Goal: Information Seeking & Learning: Check status

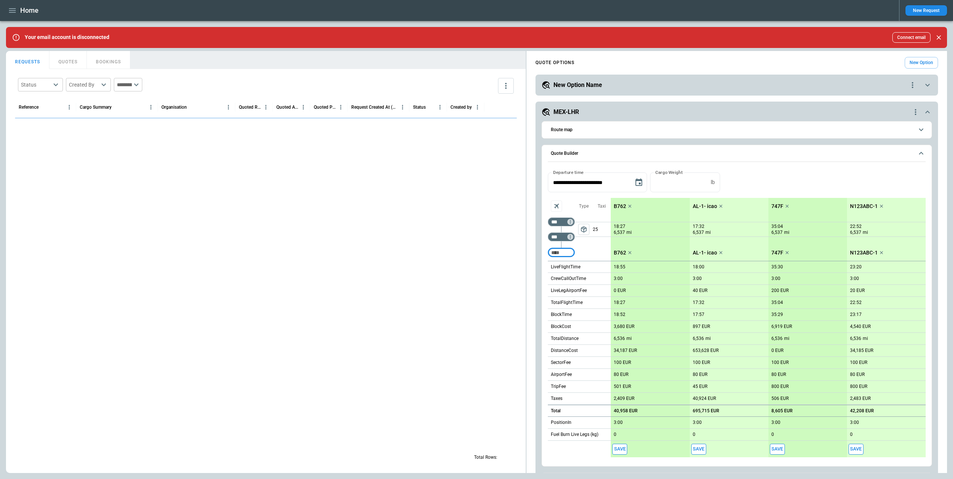
click at [7, 4] on div "Home" at bounding box center [449, 10] width 887 height 13
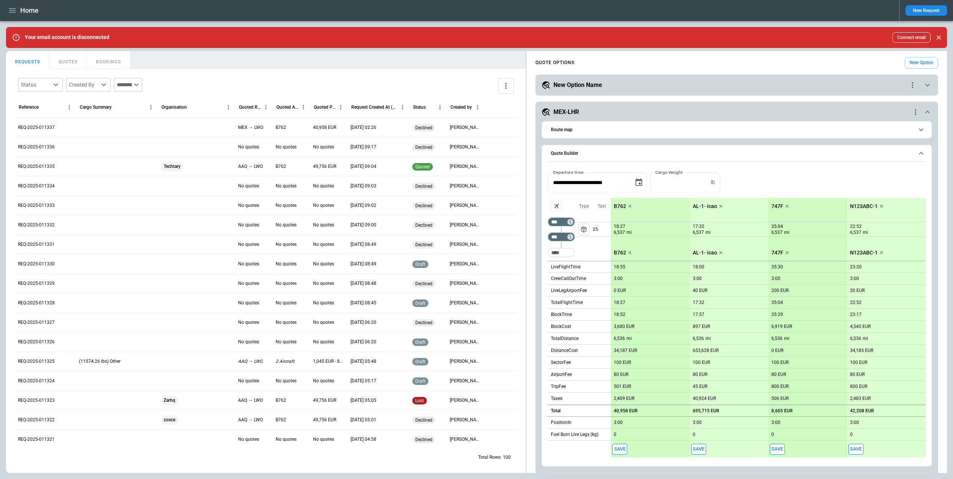
click at [11, 11] on icon "button" at bounding box center [12, 10] width 9 height 9
click at [39, 65] on li "Reporting" at bounding box center [34, 63] width 56 height 12
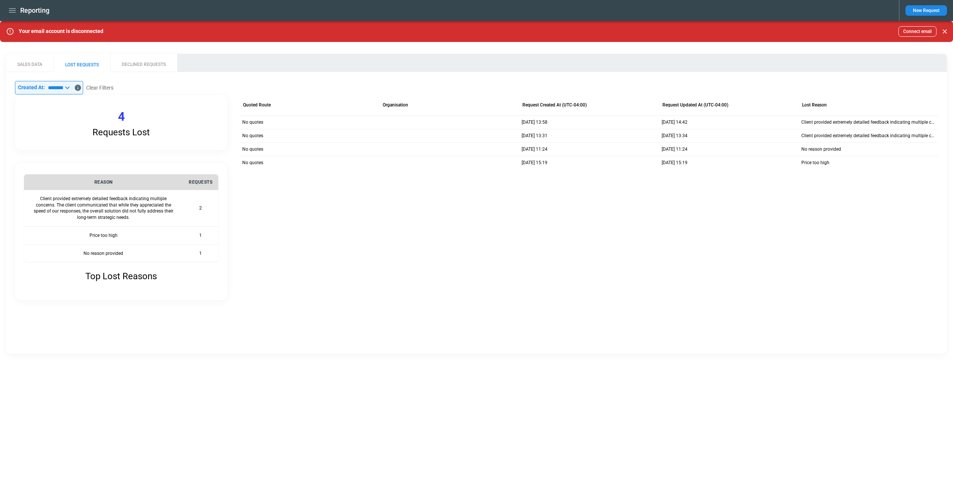
click at [42, 67] on button "SALES DATA" at bounding box center [30, 63] width 48 height 18
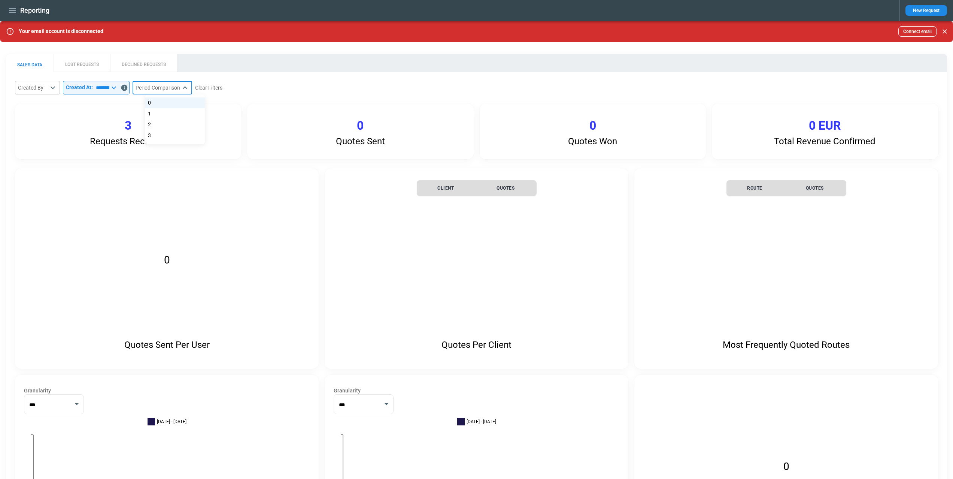
drag, startPoint x: 186, startPoint y: 87, endPoint x: 189, endPoint y: 90, distance: 4.8
click at [186, 87] on body "**********" at bounding box center [476, 239] width 953 height 479
drag, startPoint x: 177, startPoint y: 127, endPoint x: 183, endPoint y: 128, distance: 6.8
click at [177, 127] on li "2" at bounding box center [175, 124] width 60 height 11
type input "*"
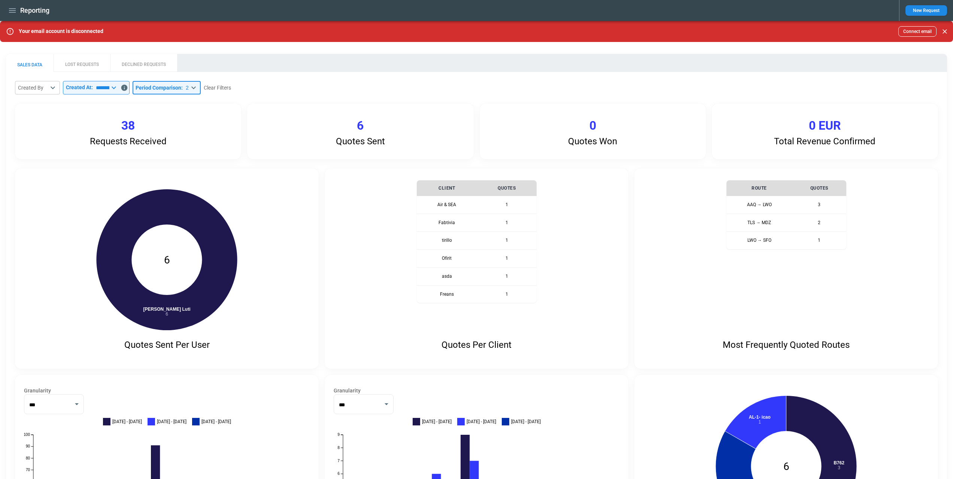
click at [12, 13] on icon "button" at bounding box center [12, 10] width 9 height 9
click at [40, 87] on li "Switch tenant" at bounding box center [34, 88] width 56 height 12
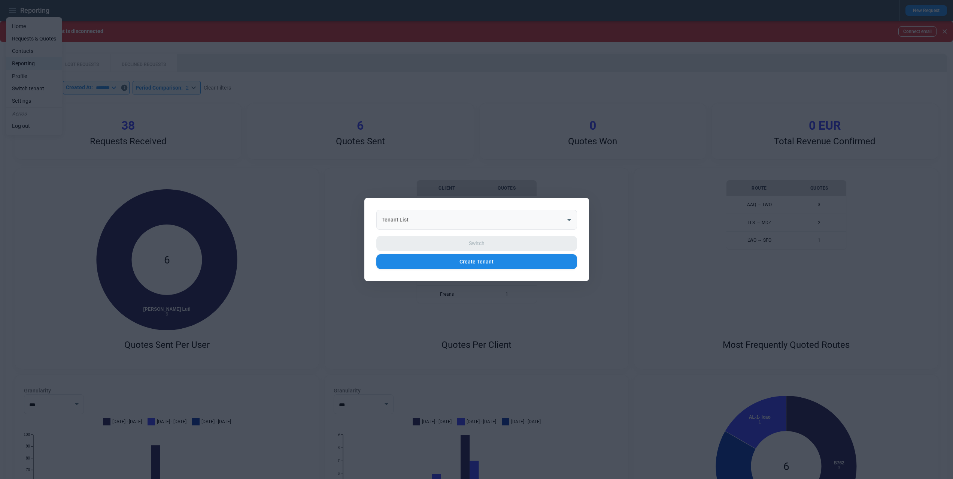
click at [462, 223] on input "Tenant List" at bounding box center [471, 219] width 183 height 13
click at [417, 157] on div at bounding box center [476, 239] width 953 height 479
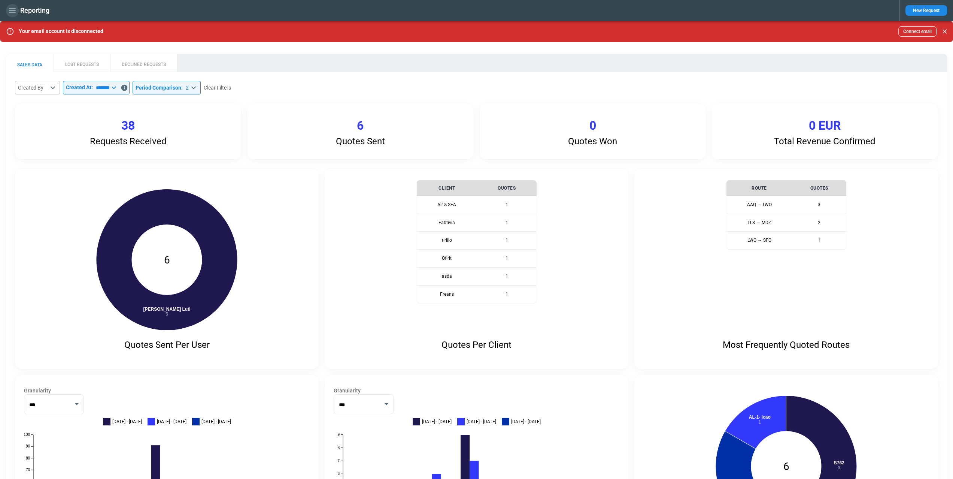
click at [11, 15] on button "button" at bounding box center [12, 10] width 13 height 13
click at [38, 97] on li "Settings" at bounding box center [34, 101] width 56 height 12
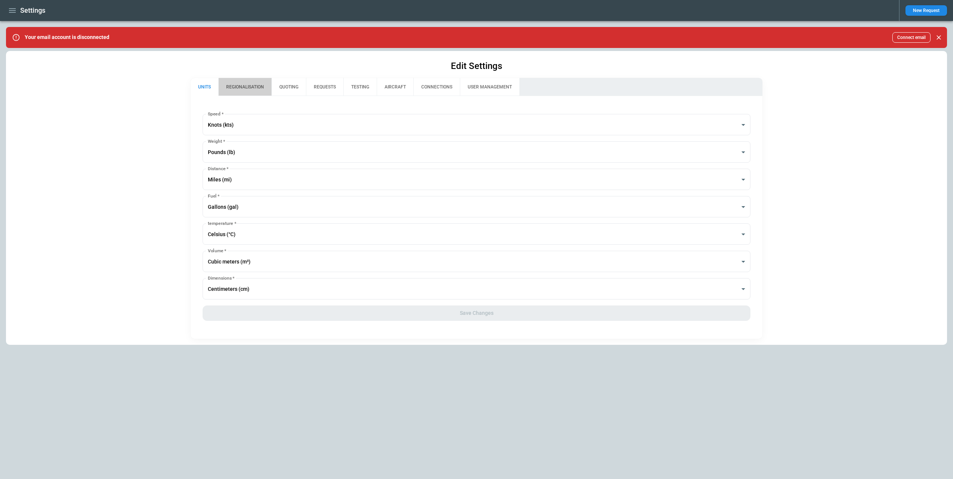
click at [251, 88] on button "REGIONALISATION" at bounding box center [244, 87] width 53 height 18
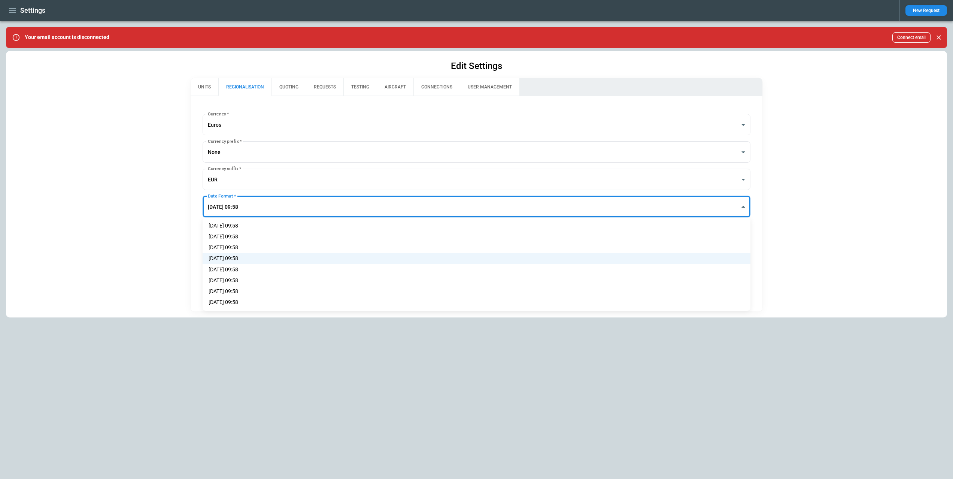
click at [267, 209] on body "**********" at bounding box center [476, 239] width 953 height 479
click at [248, 237] on li "[DATE] 09:58" at bounding box center [477, 236] width 548 height 11
type input "**********"
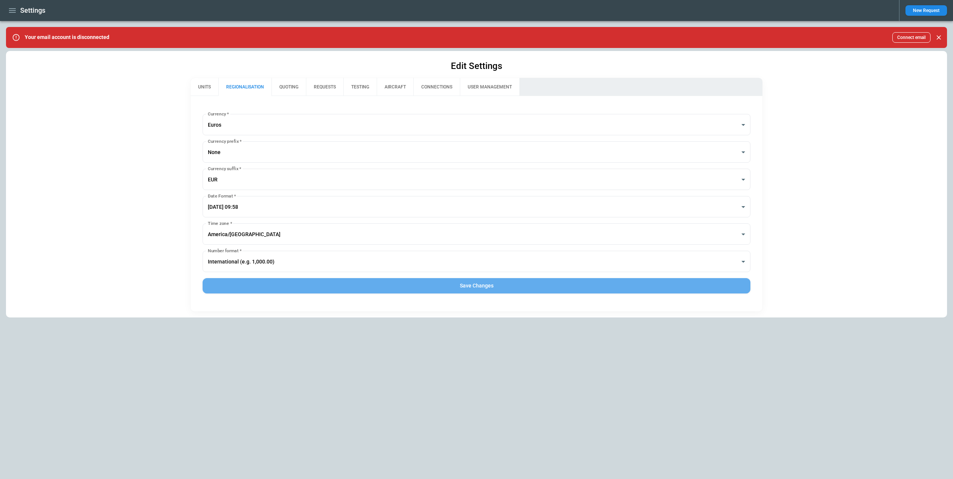
click at [406, 284] on button "Save Changes" at bounding box center [477, 285] width 548 height 15
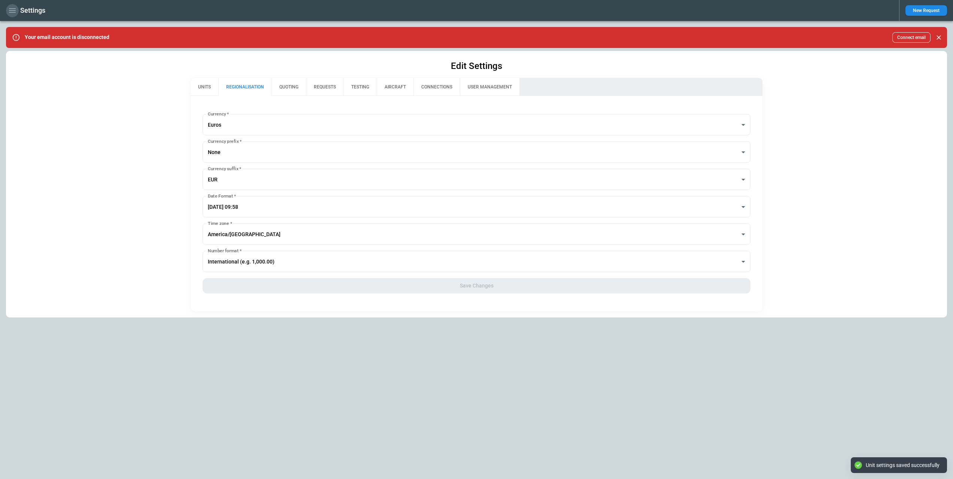
click at [12, 11] on icon "button" at bounding box center [12, 10] width 9 height 9
click at [37, 60] on li "Reporting" at bounding box center [34, 63] width 56 height 12
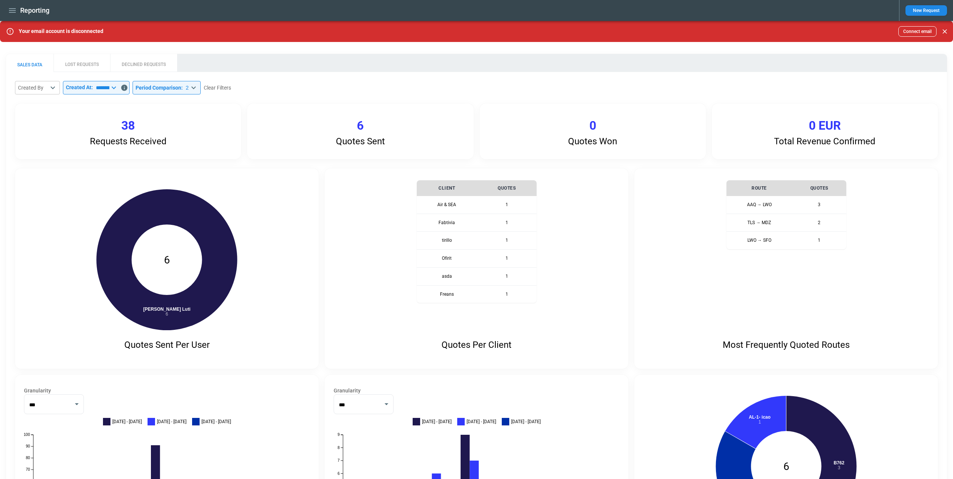
click at [118, 91] on icon at bounding box center [113, 87] width 9 height 9
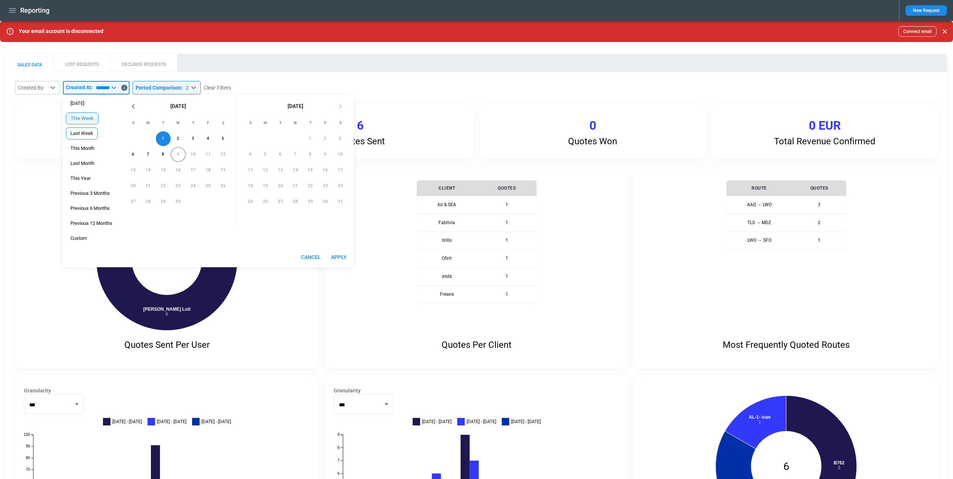
click at [91, 134] on span "Last Week" at bounding box center [81, 133] width 31 height 6
click at [343, 255] on button "Apply" at bounding box center [339, 257] width 24 height 14
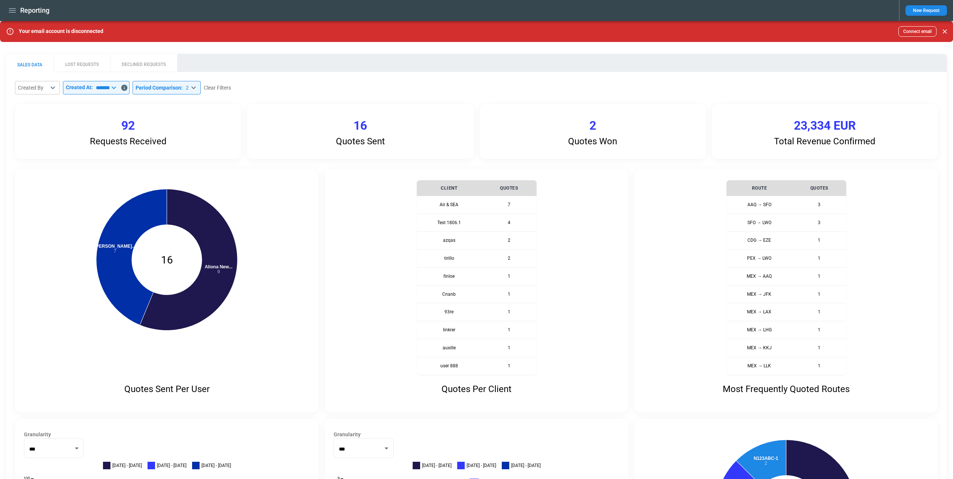
click at [109, 82] on input "*********" at bounding box center [101, 87] width 16 height 13
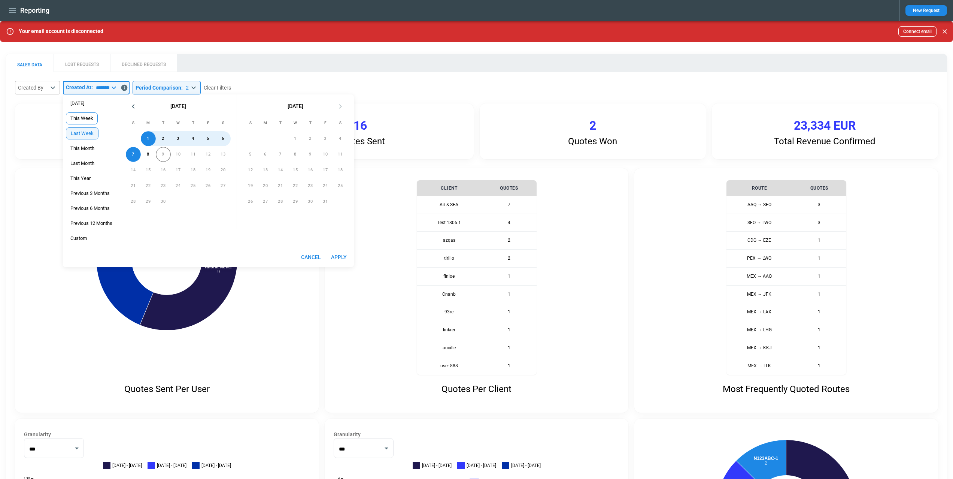
click at [87, 120] on span "This Week" at bounding box center [81, 118] width 31 height 6
click at [343, 254] on button "Apply" at bounding box center [339, 257] width 24 height 14
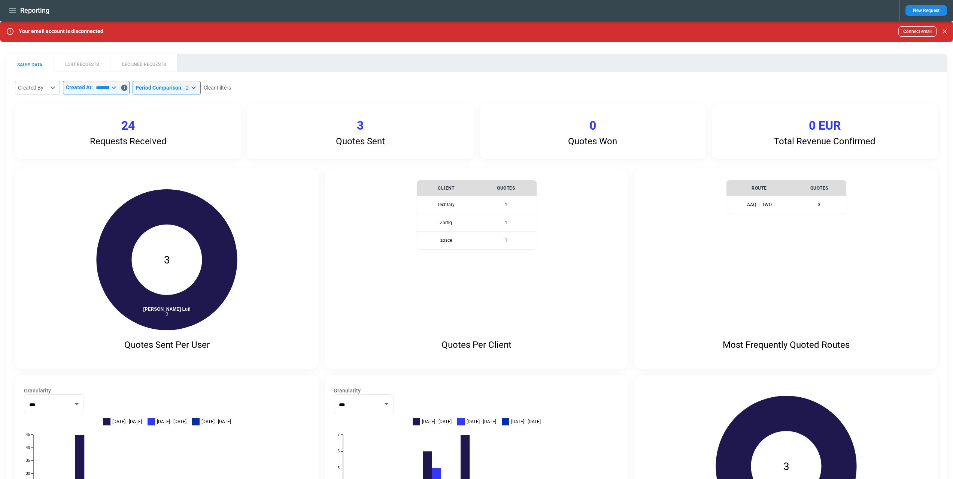
click at [118, 88] on icon at bounding box center [113, 87] width 9 height 9
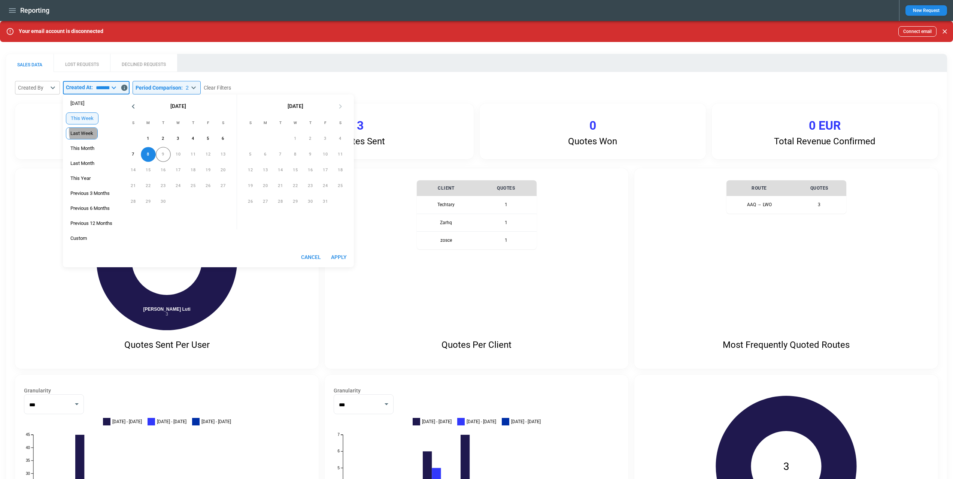
click at [89, 132] on span "Last Week" at bounding box center [81, 133] width 31 height 6
click at [339, 255] on button "Apply" at bounding box center [339, 257] width 24 height 14
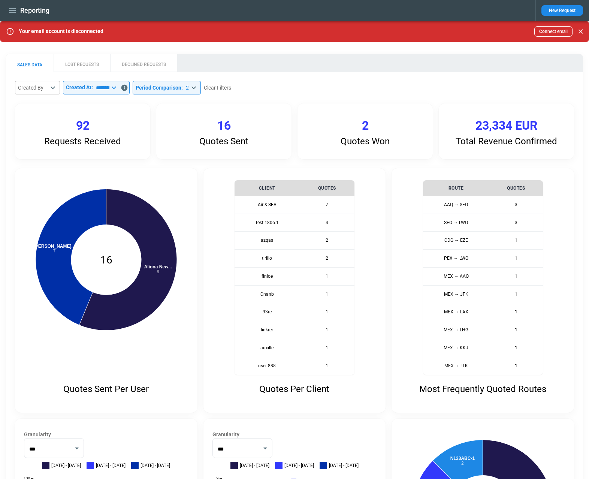
click at [103, 89] on input "*********" at bounding box center [101, 87] width 16 height 13
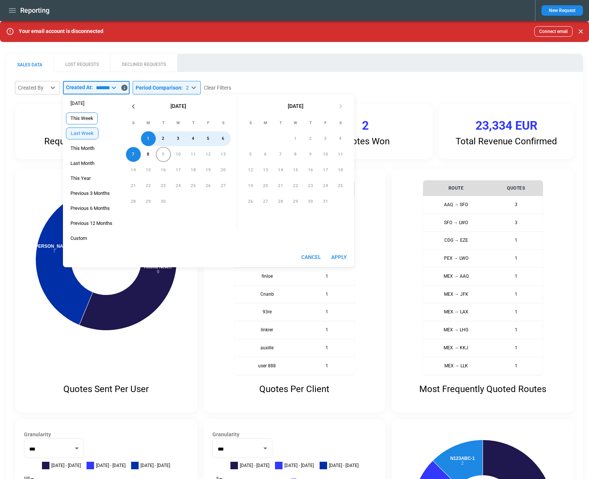
click at [83, 113] on div "This Week" at bounding box center [82, 118] width 32 height 12
click at [343, 255] on button "Apply" at bounding box center [339, 257] width 24 height 14
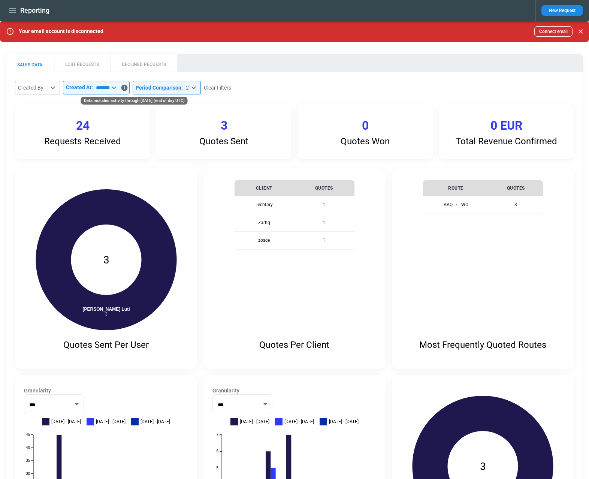
click at [128, 87] on icon "Data includes activity through 08 Sep 2025 (end of day UTC)" at bounding box center [124, 88] width 6 height 6
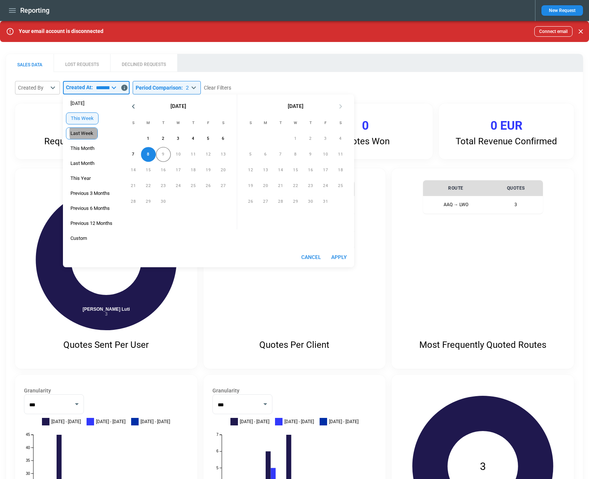
click at [90, 133] on span "Last Week" at bounding box center [81, 133] width 31 height 6
drag, startPoint x: 337, startPoint y: 254, endPoint x: 353, endPoint y: 255, distance: 15.7
click at [337, 254] on button "Apply" at bounding box center [339, 257] width 24 height 14
type input "*********"
